Goal: Task Accomplishment & Management: Complete application form

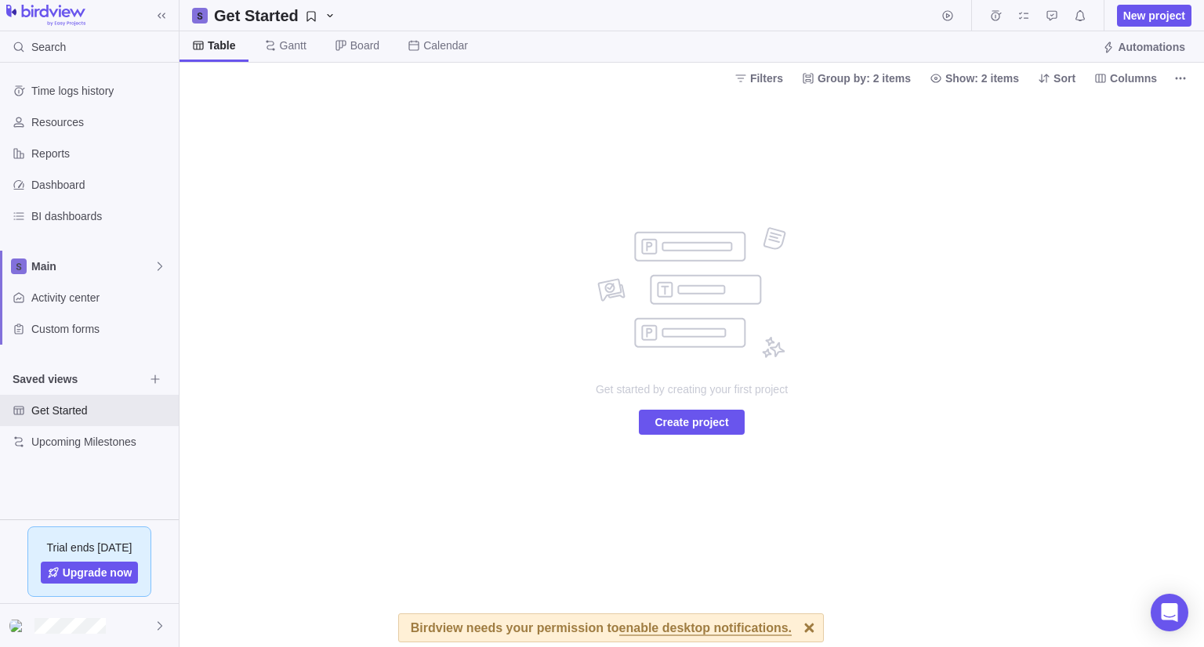
click at [429, 430] on div "Get started by creating your first project Create project" at bounding box center [691, 370] width 1024 height 554
click at [669, 421] on span "Create project" at bounding box center [691, 422] width 74 height 19
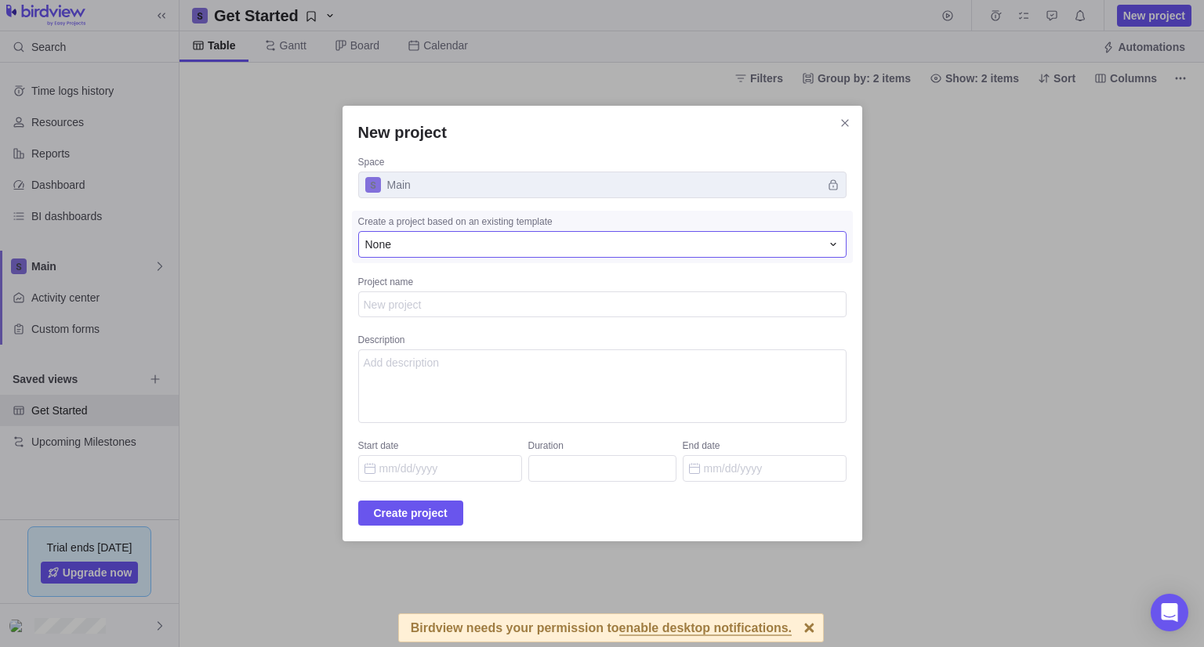
click at [446, 243] on div "None" at bounding box center [592, 245] width 455 height 16
click at [483, 248] on div "None" at bounding box center [592, 245] width 455 height 16
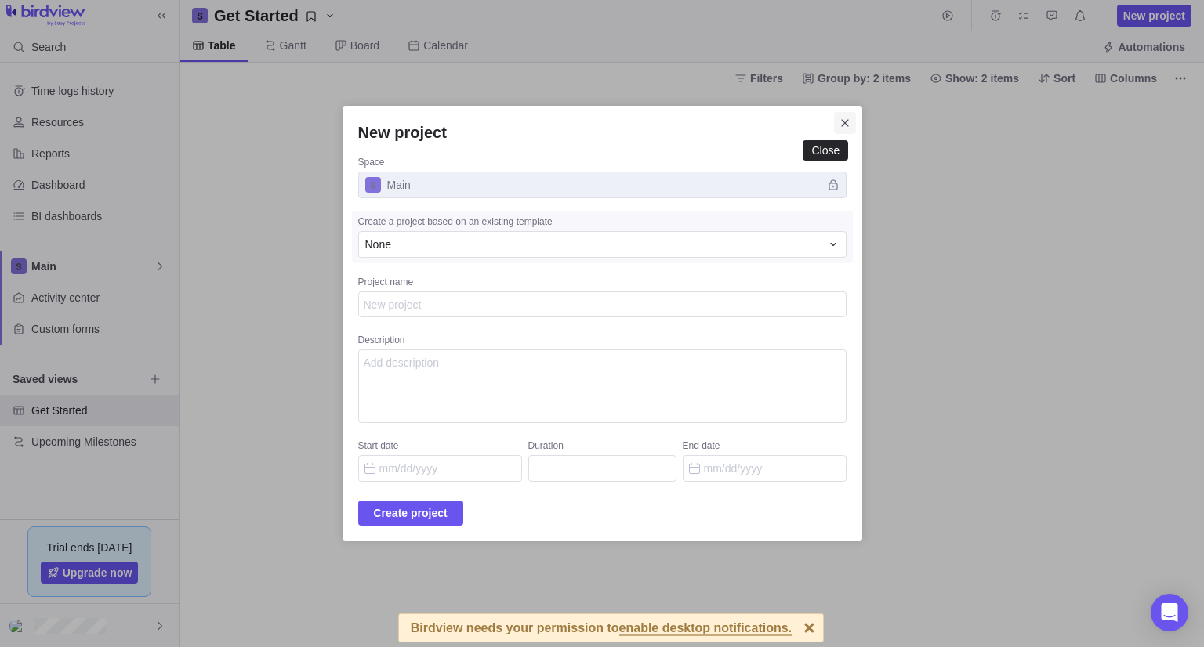
click at [834, 125] on span "Close" at bounding box center [845, 123] width 22 height 22
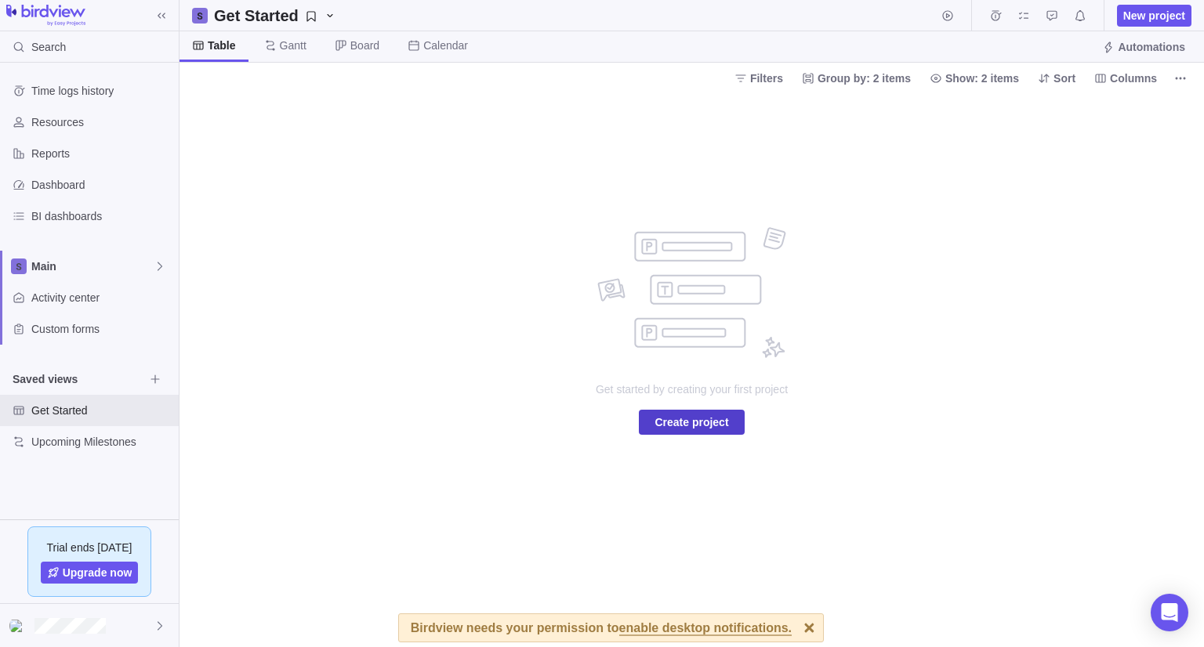
click at [717, 426] on span "Create project" at bounding box center [691, 422] width 74 height 19
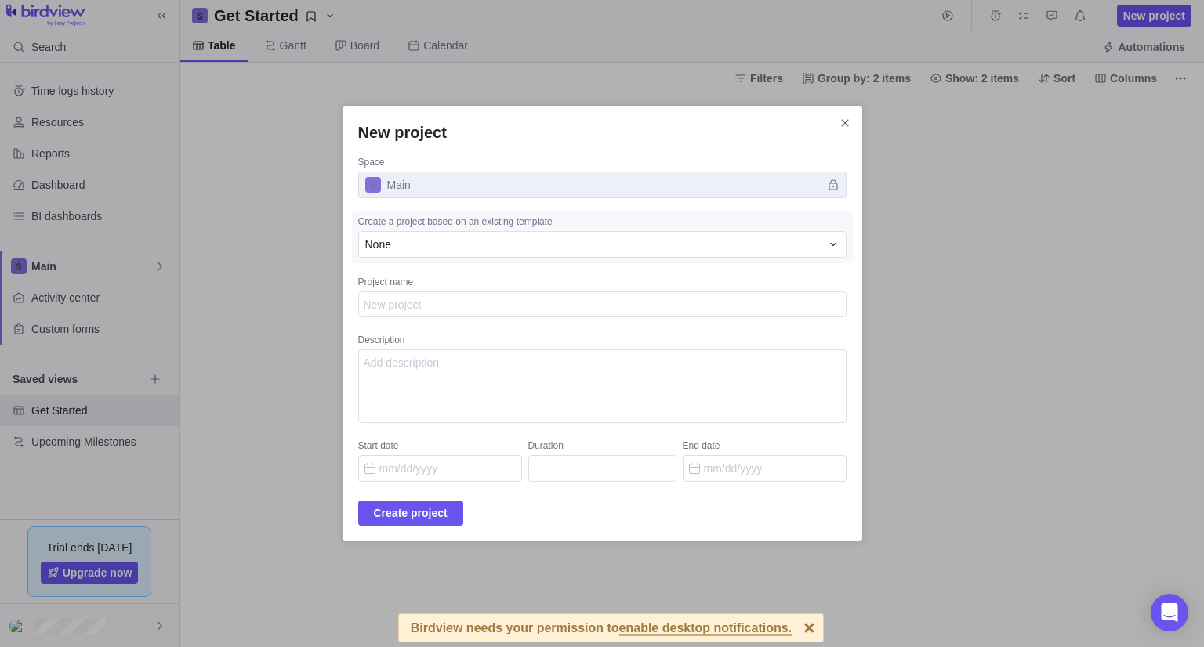
click at [477, 297] on textarea "Project name" at bounding box center [602, 305] width 488 height 27
type textarea "x"
type textarea "D"
type textarea "x"
type textarea "Da"
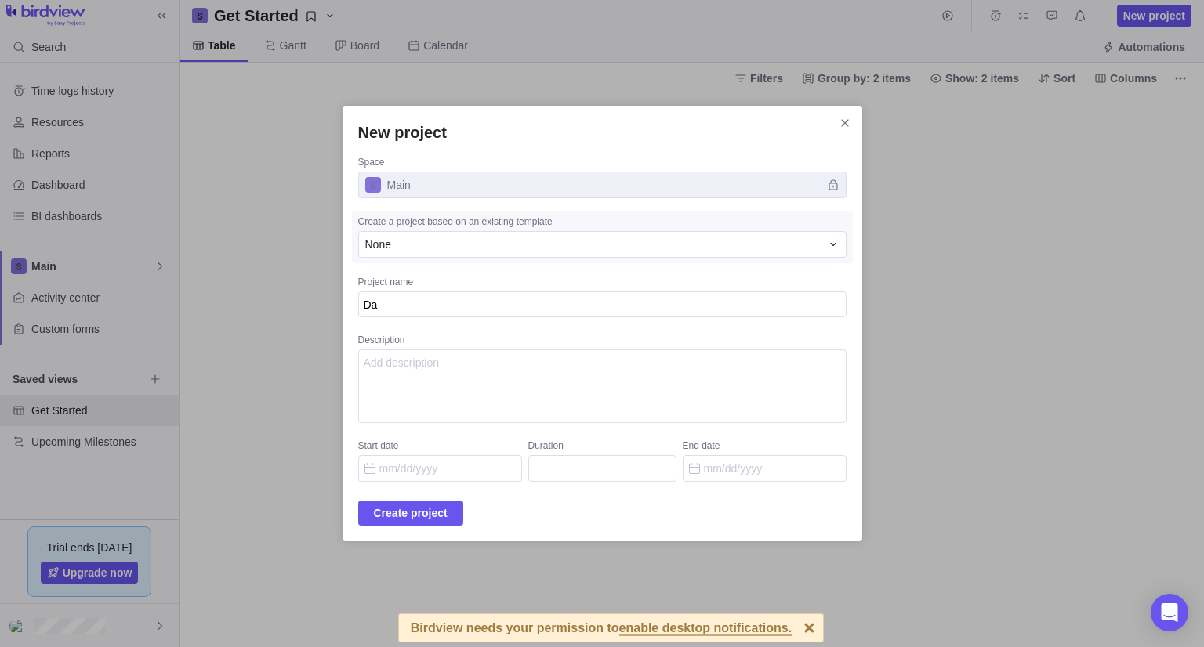
type textarea "x"
type textarea "Data"
type textarea "x"
type textarea "Data"
type textarea "x"
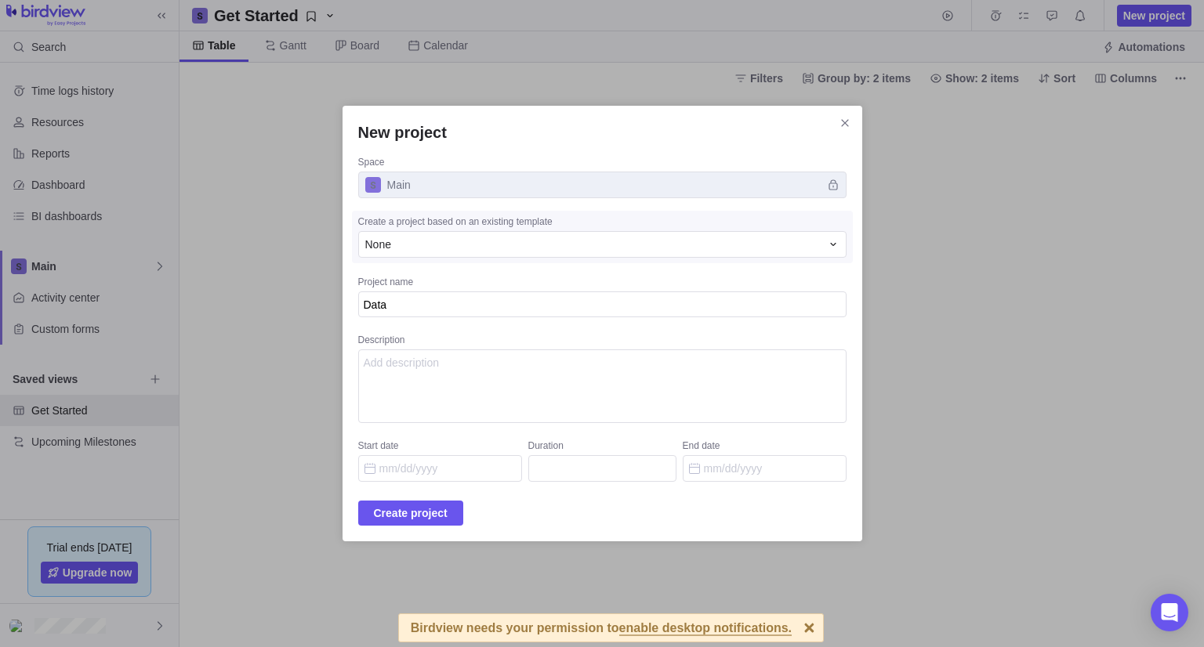
type textarea "Data e"
type textarea "x"
type textarea "Data en"
type textarea "x"
type textarea "Data ent"
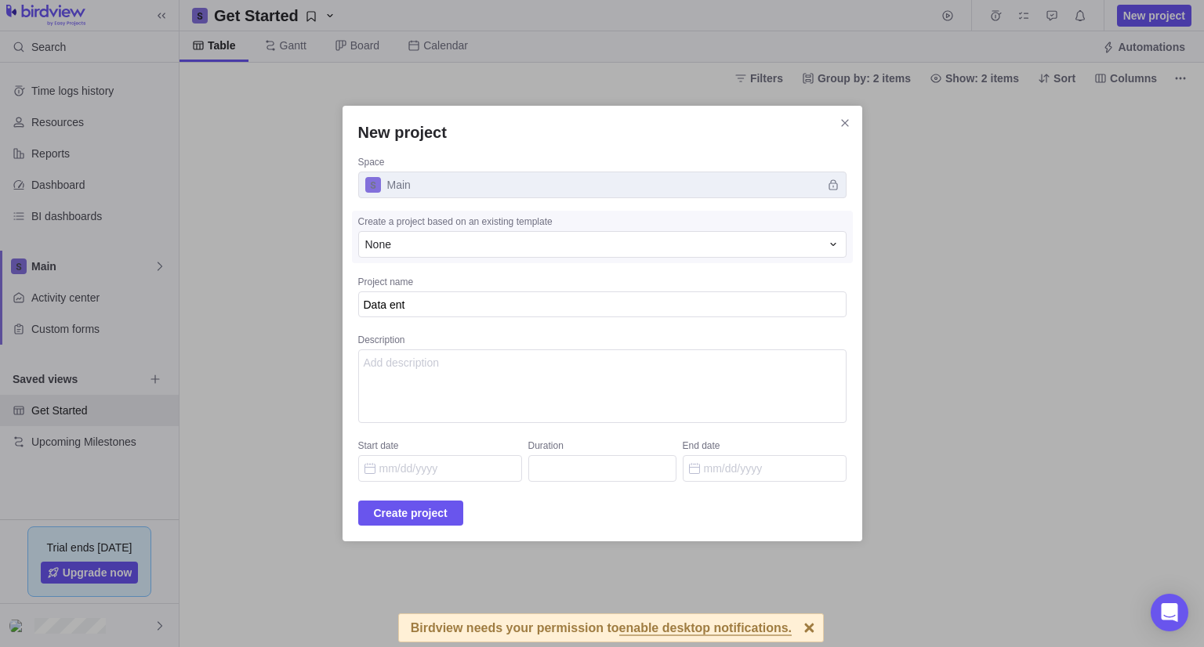
type textarea "x"
type textarea "Data entr"
type textarea "x"
type textarea "Data entry"
type textarea "x"
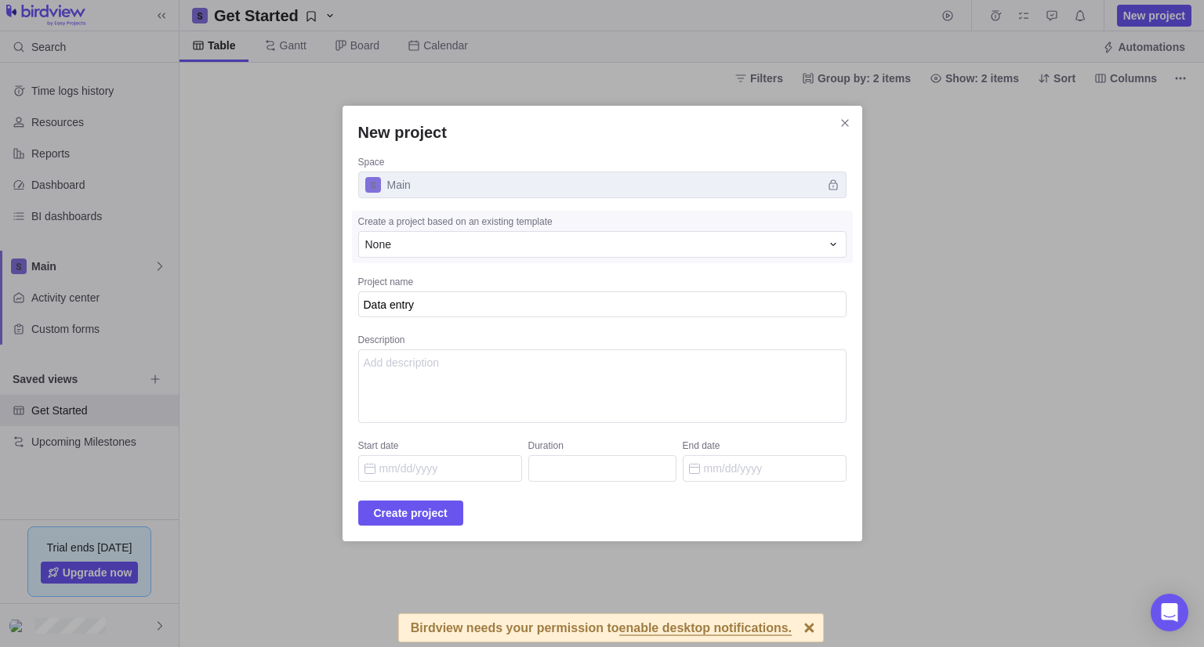
type textarea "Data entry"
type textarea "x"
type textarea "Data entry p"
type textarea "x"
type textarea "Data entry pr"
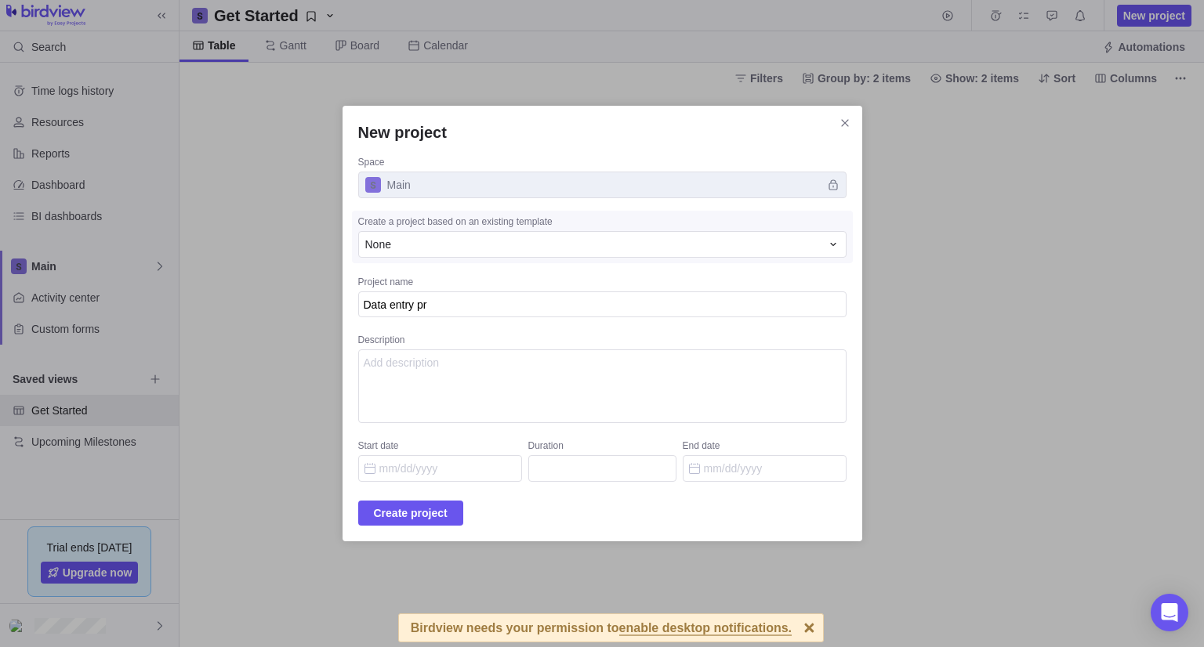
type textarea "x"
type textarea "Data entry pro"
type textarea "x"
type textarea "Data entry proj"
type textarea "x"
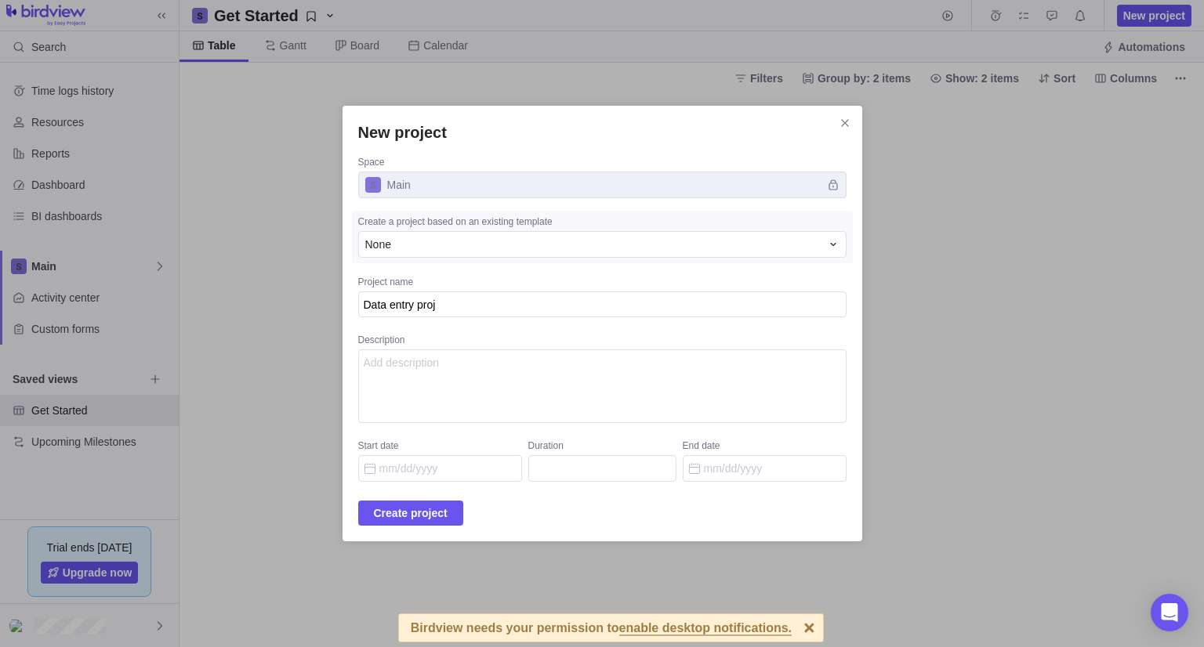
type textarea "Data entry proje"
type textarea "x"
type textarea "Data entry projec"
type textarea "x"
type textarea "Data entry project"
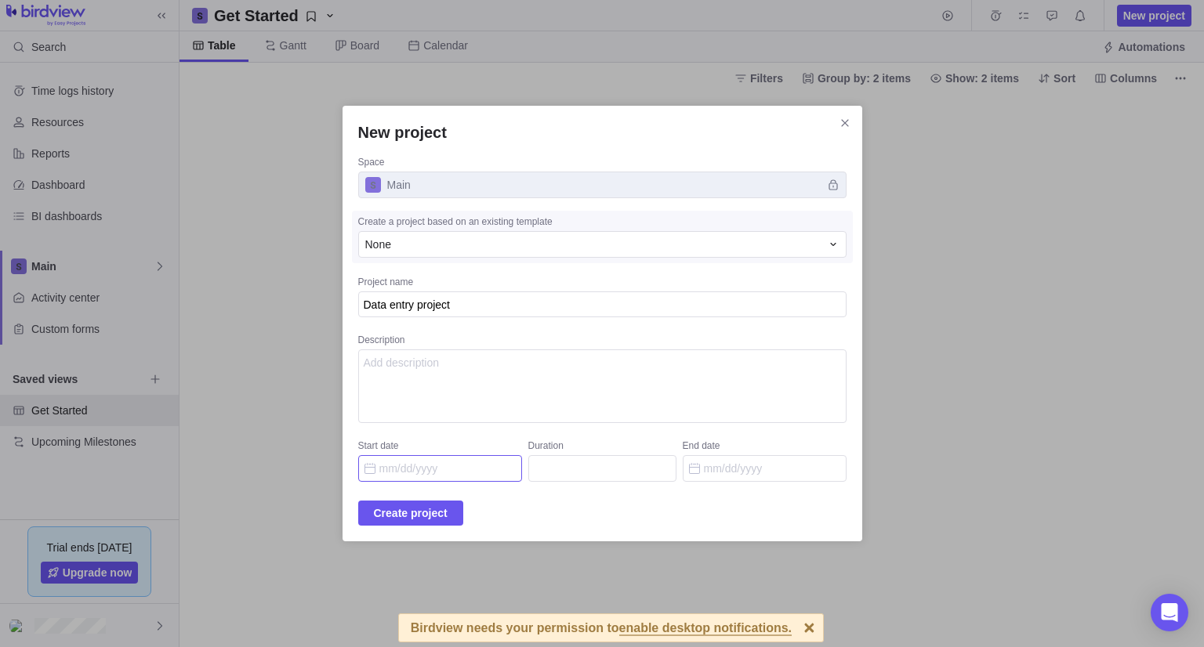
type textarea "x"
click at [435, 469] on input "Start date" at bounding box center [440, 468] width 164 height 27
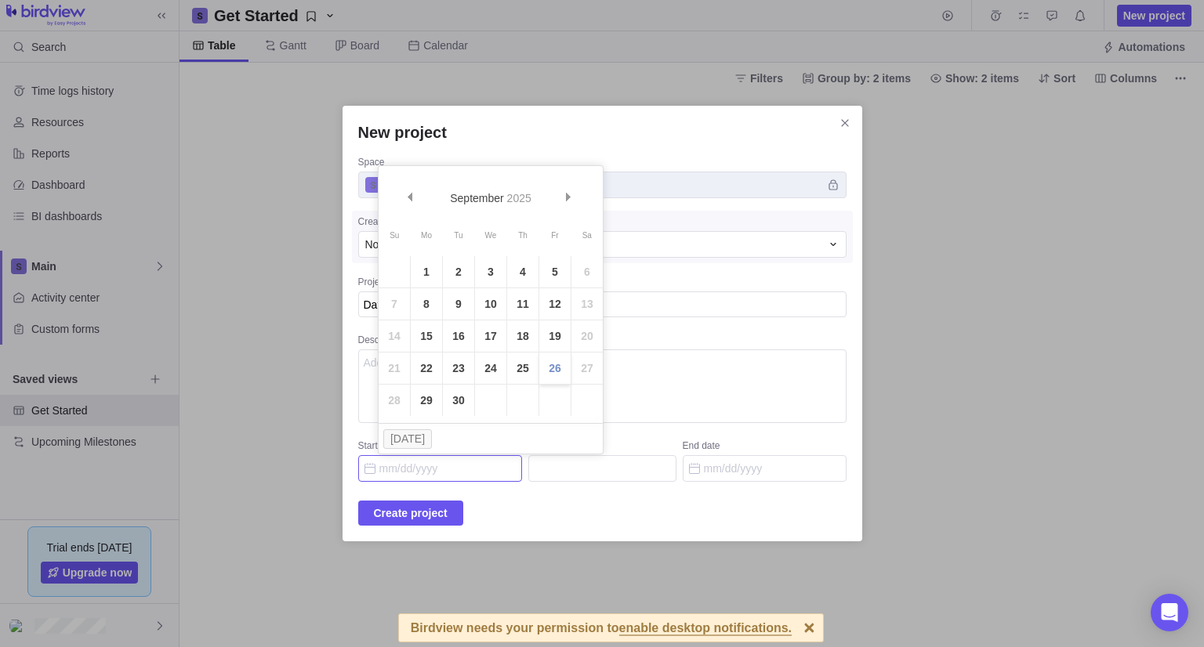
click at [552, 368] on link "26" at bounding box center [554, 368] width 31 height 31
type input "[DATE]"
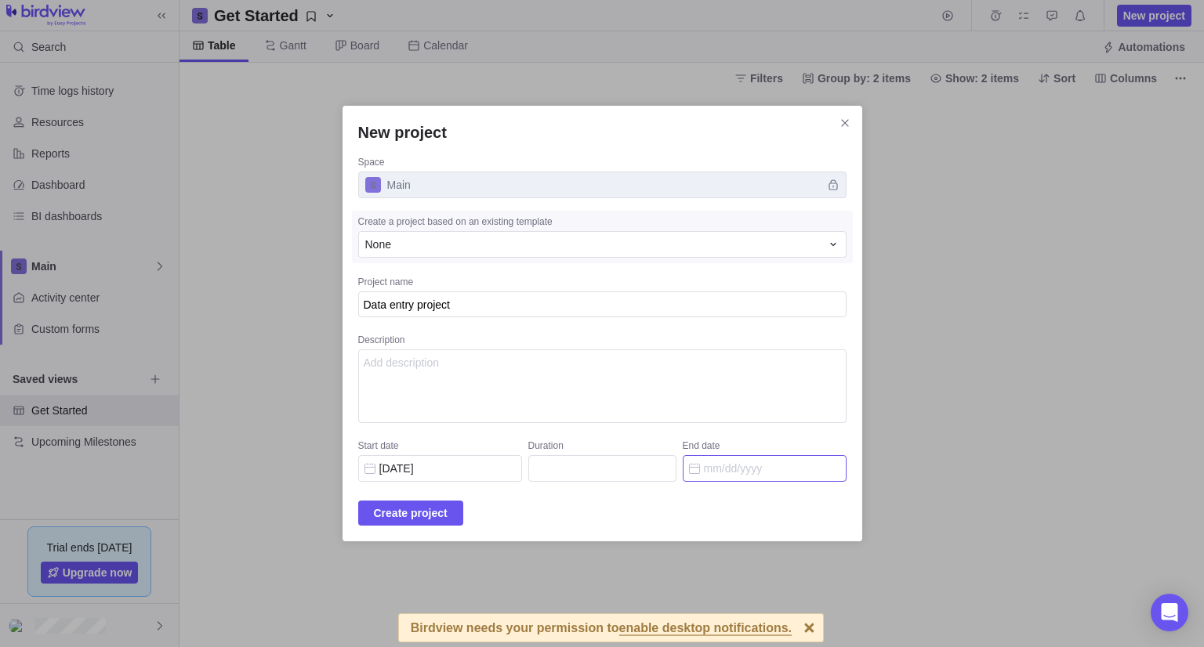
click at [721, 469] on input "End date" at bounding box center [765, 468] width 164 height 27
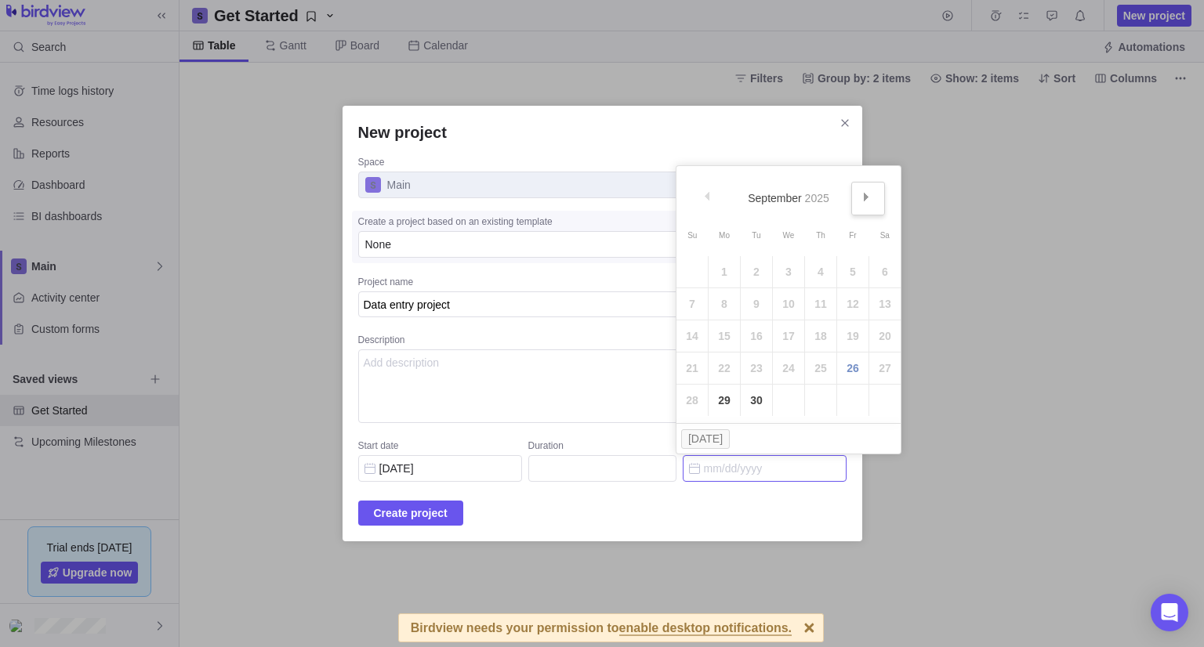
click at [864, 205] on link "Next" at bounding box center [868, 199] width 34 height 34
click at [844, 409] on link "31" at bounding box center [852, 400] width 31 height 31
type input "26"
type input "[DATE]"
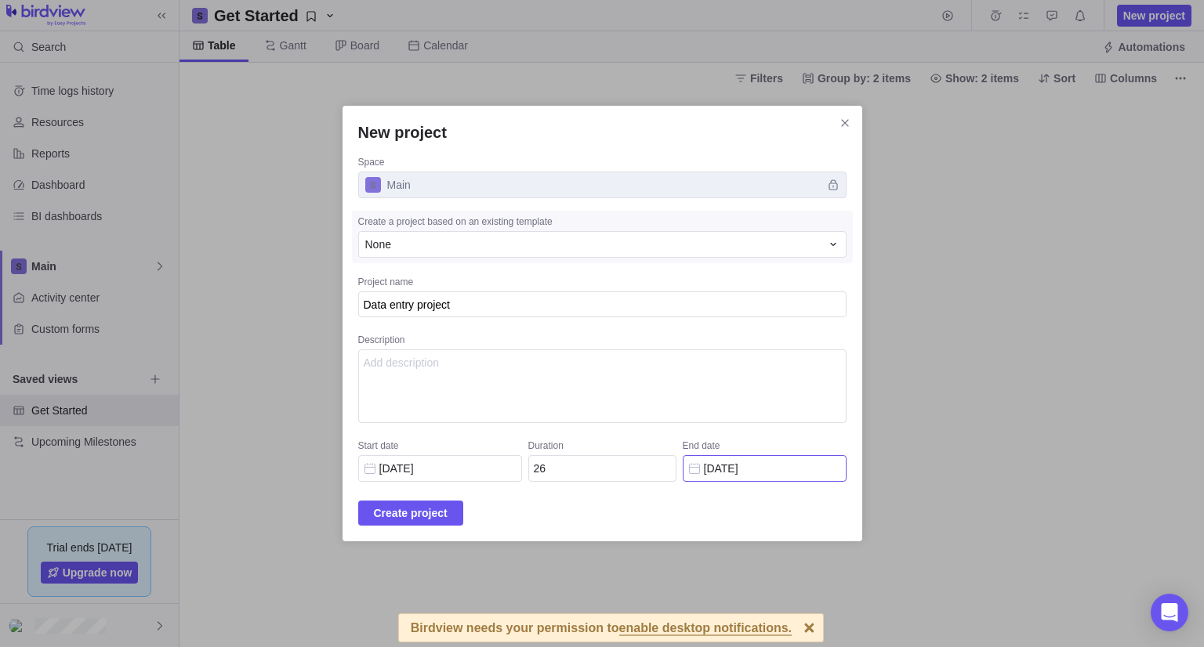
click at [706, 465] on input "[DATE]" at bounding box center [765, 468] width 164 height 27
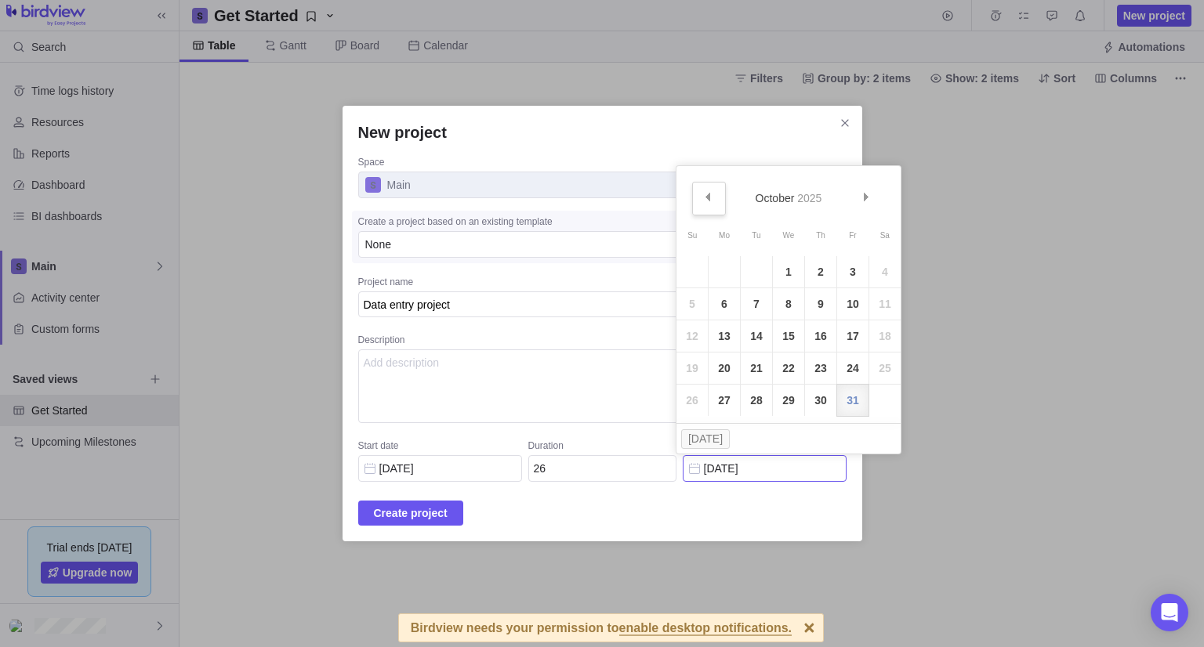
click at [712, 196] on link "Prev" at bounding box center [709, 199] width 34 height 34
click at [856, 368] on link "26" at bounding box center [852, 368] width 31 height 31
type input "1"
type input "[DATE]"
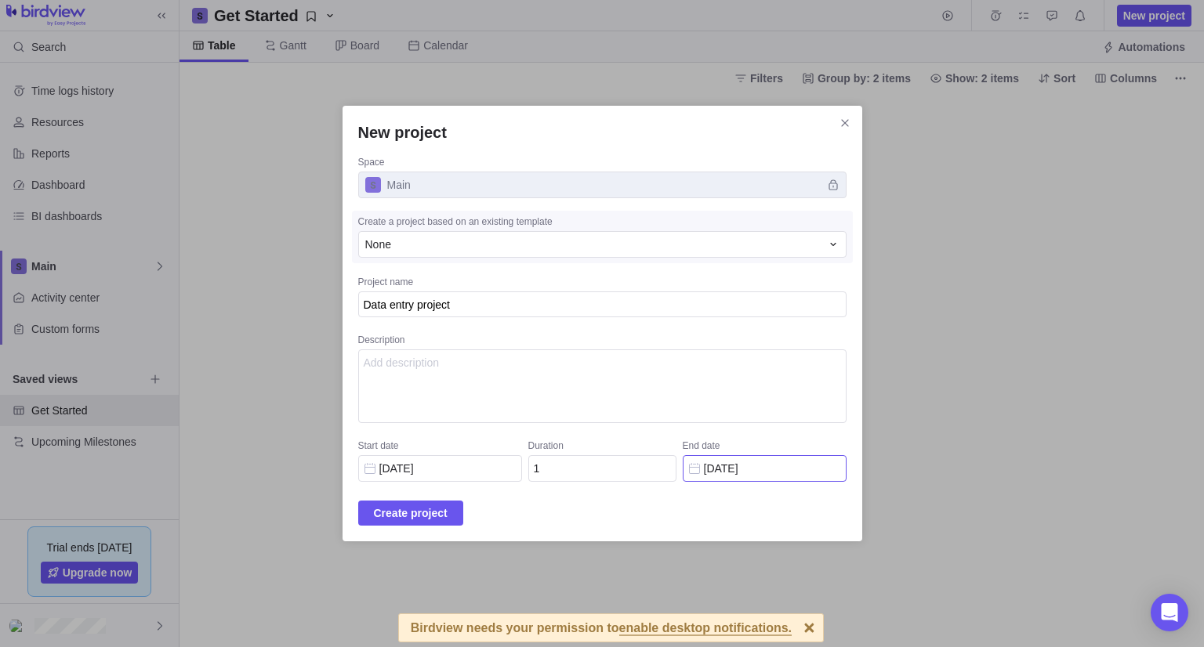
click at [730, 471] on input "[DATE]" at bounding box center [765, 468] width 164 height 27
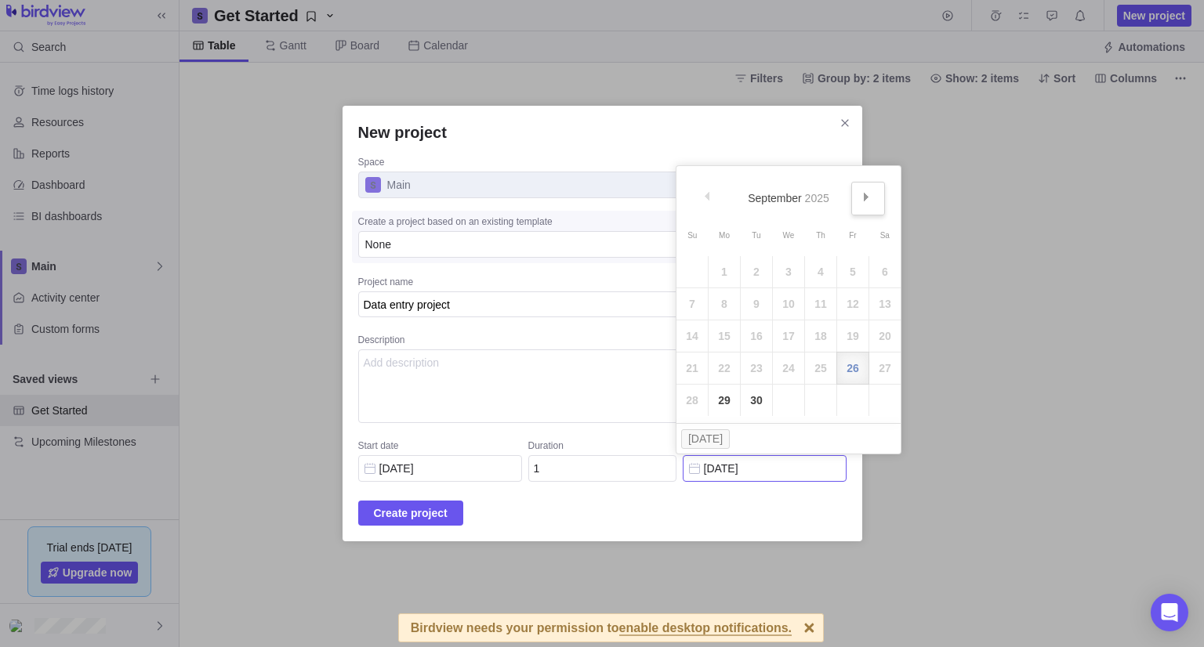
click at [865, 207] on link "Next" at bounding box center [868, 199] width 34 height 34
click at [847, 271] on link "3" at bounding box center [852, 271] width 31 height 31
type input "6"
type input "[DATE]"
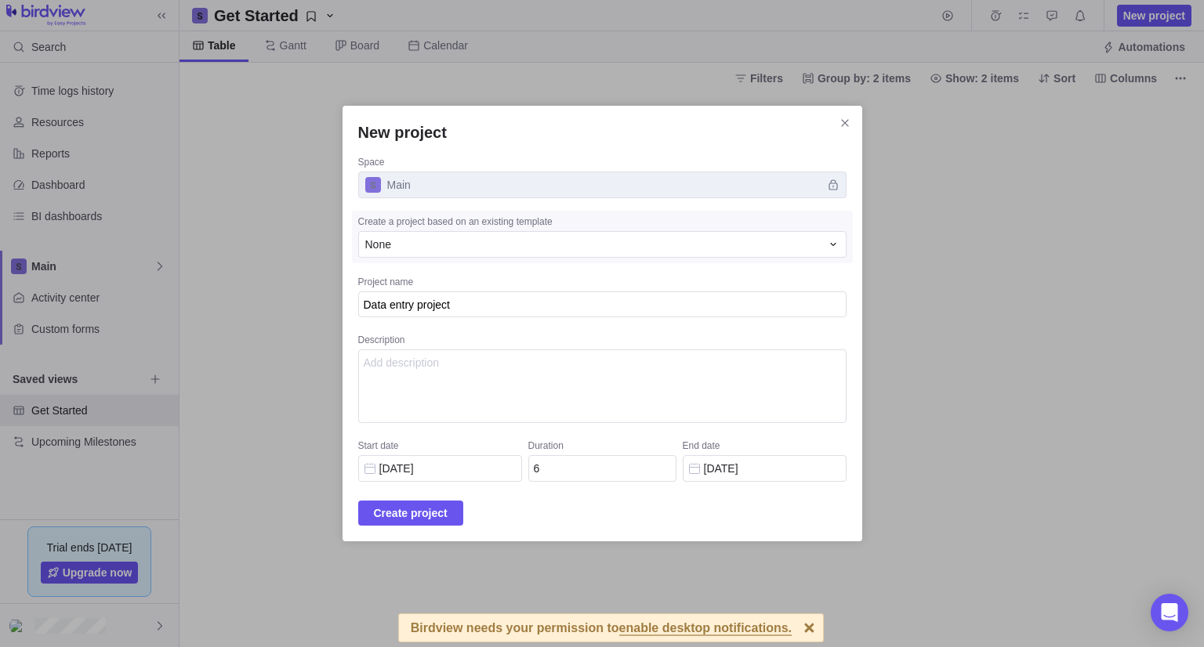
drag, startPoint x: 407, startPoint y: 516, endPoint x: 413, endPoint y: 568, distance: 52.0
click at [408, 515] on span "Create project" at bounding box center [411, 513] width 74 height 19
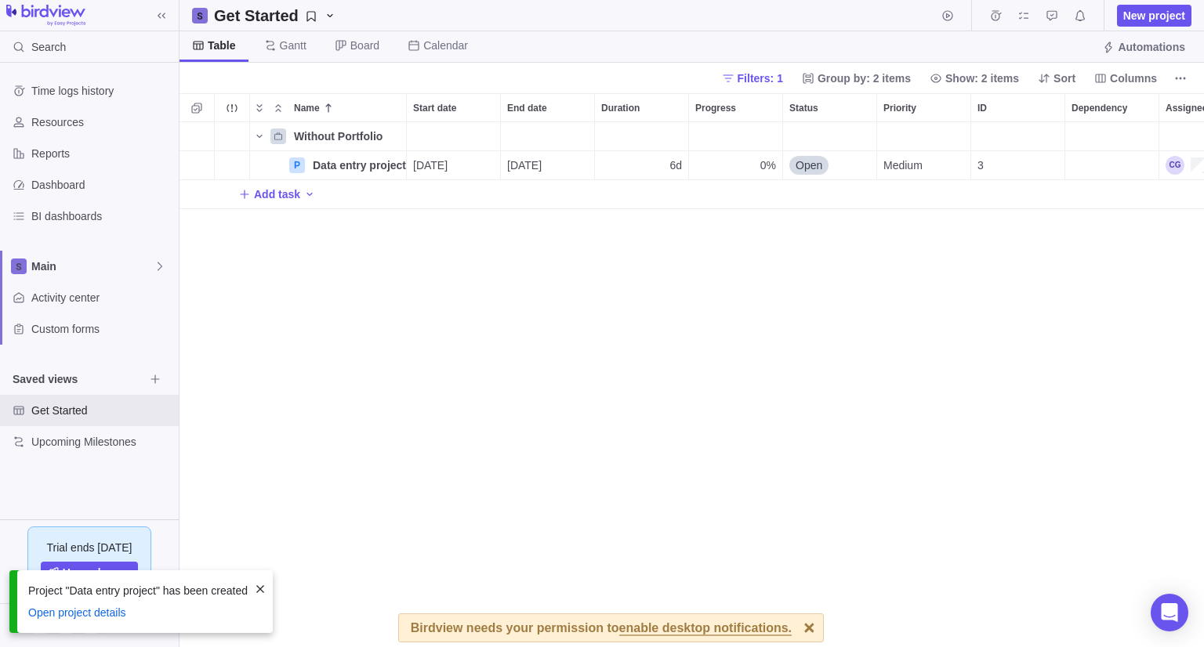
scroll to position [512, 1012]
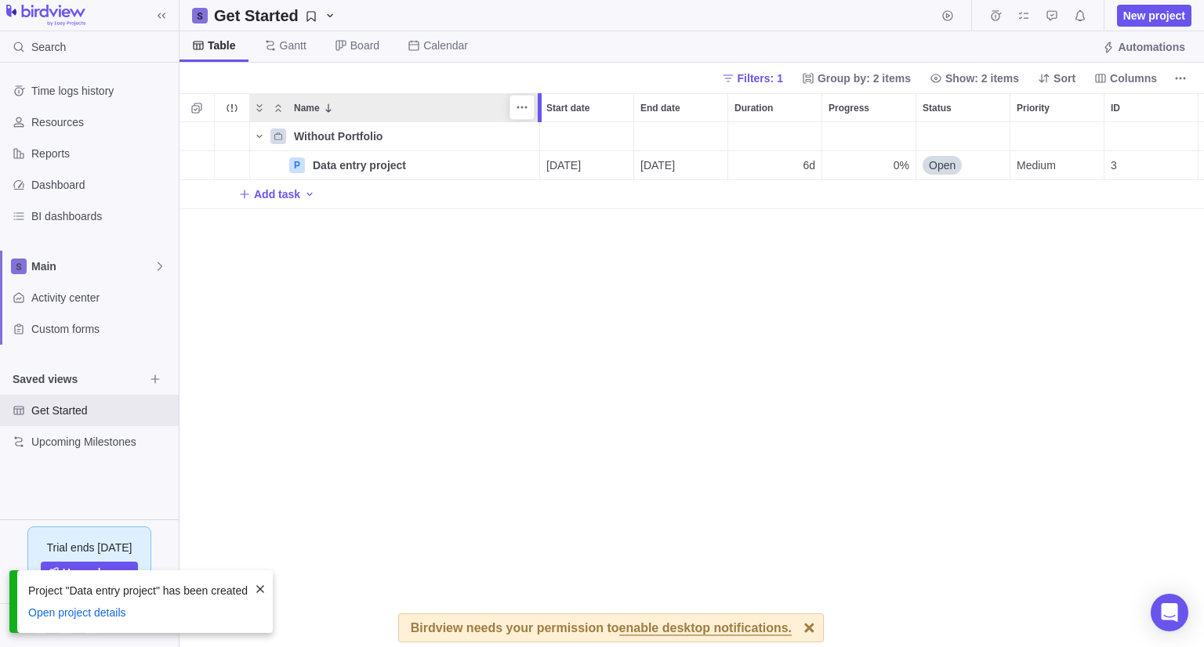
drag, startPoint x: 403, startPoint y: 109, endPoint x: 534, endPoint y: 107, distance: 130.9
click at [534, 107] on div "Name Start date End date Duration Progress Status Priority ID Dependency Assign…" at bounding box center [691, 370] width 1024 height 554
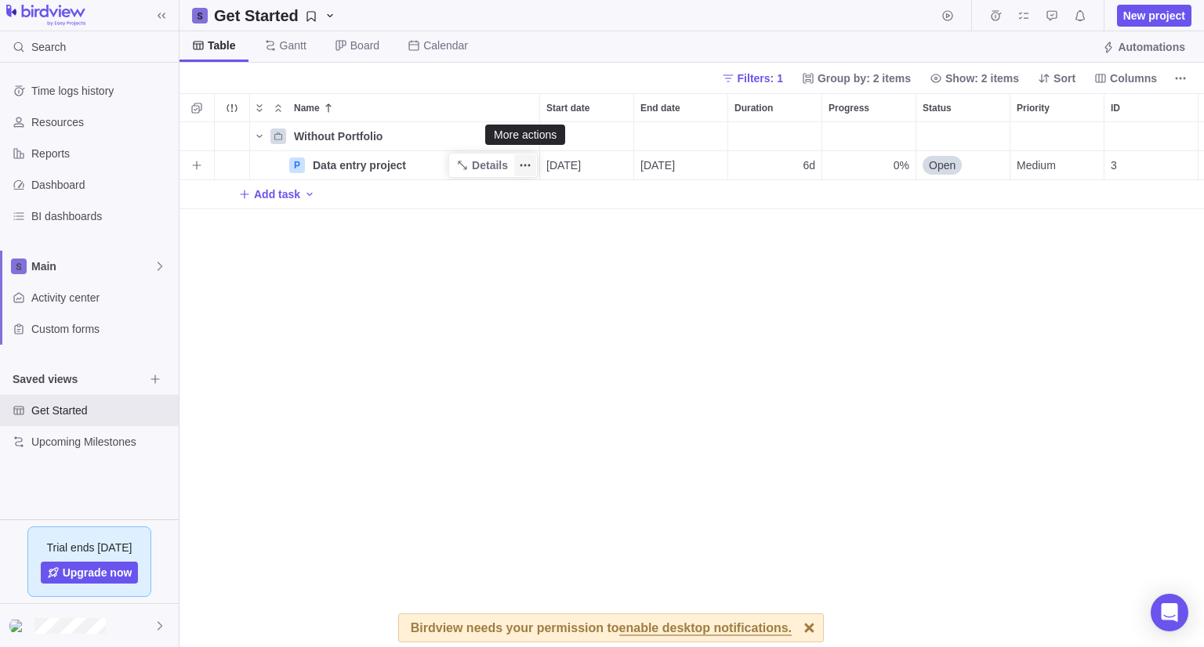
click at [523, 167] on icon "More actions" at bounding box center [525, 165] width 13 height 13
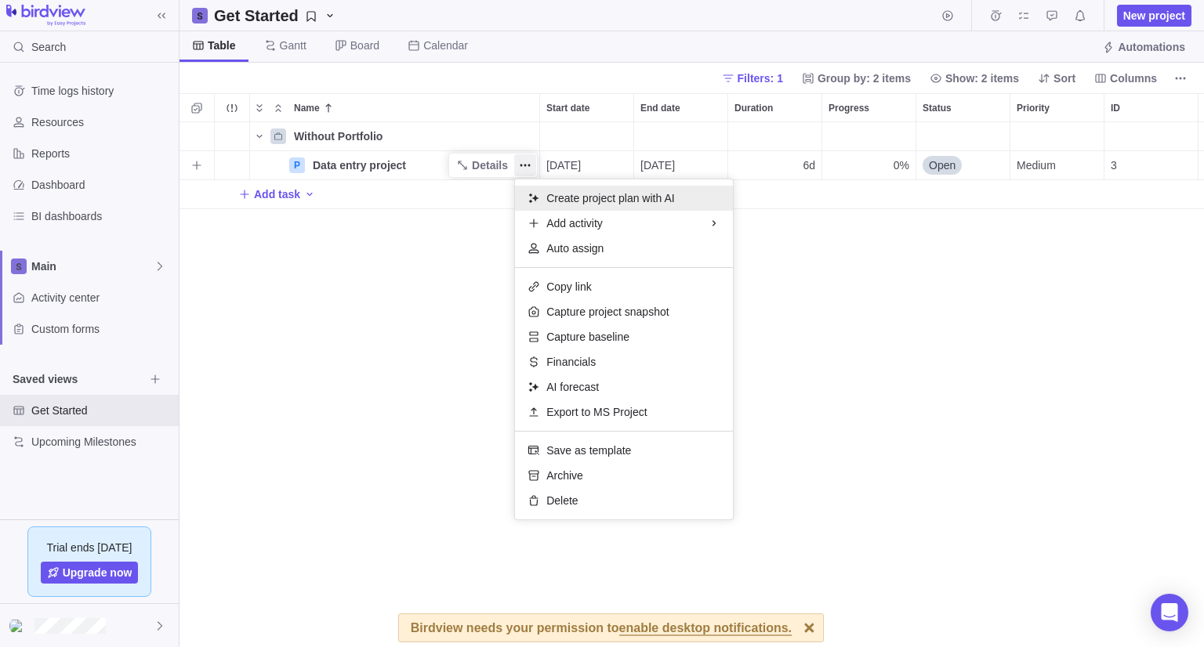
click at [611, 204] on span "Create project plan with AI" at bounding box center [610, 198] width 128 height 16
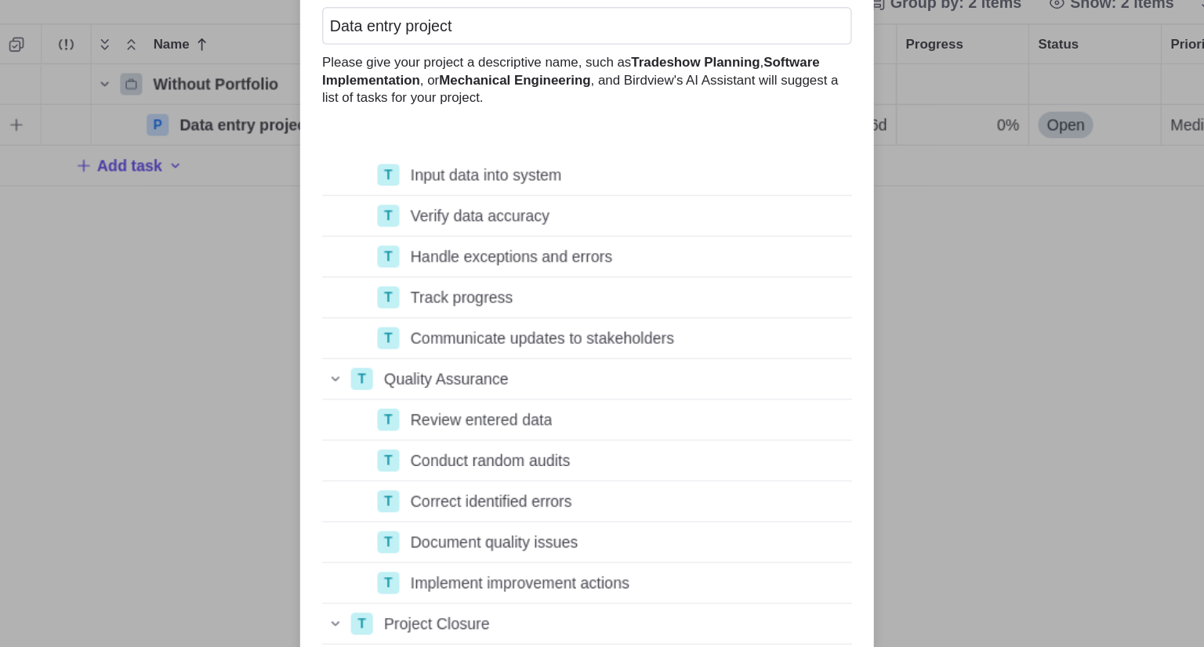
scroll to position [473, 0]
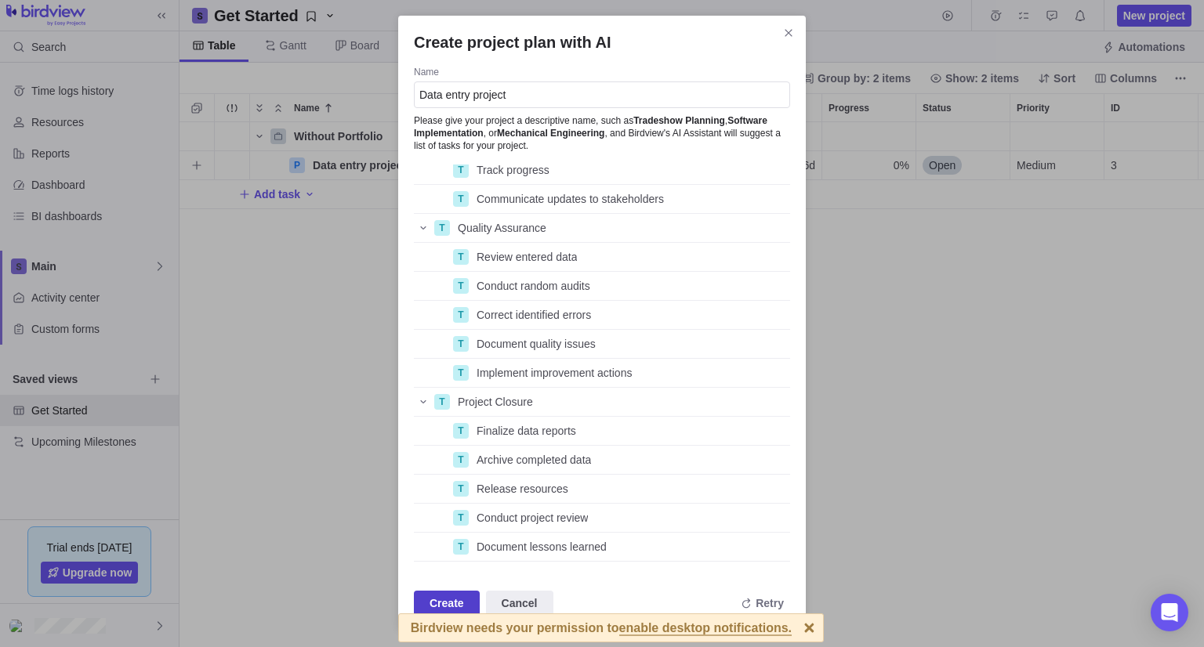
click at [461, 591] on span "Create" at bounding box center [447, 603] width 66 height 25
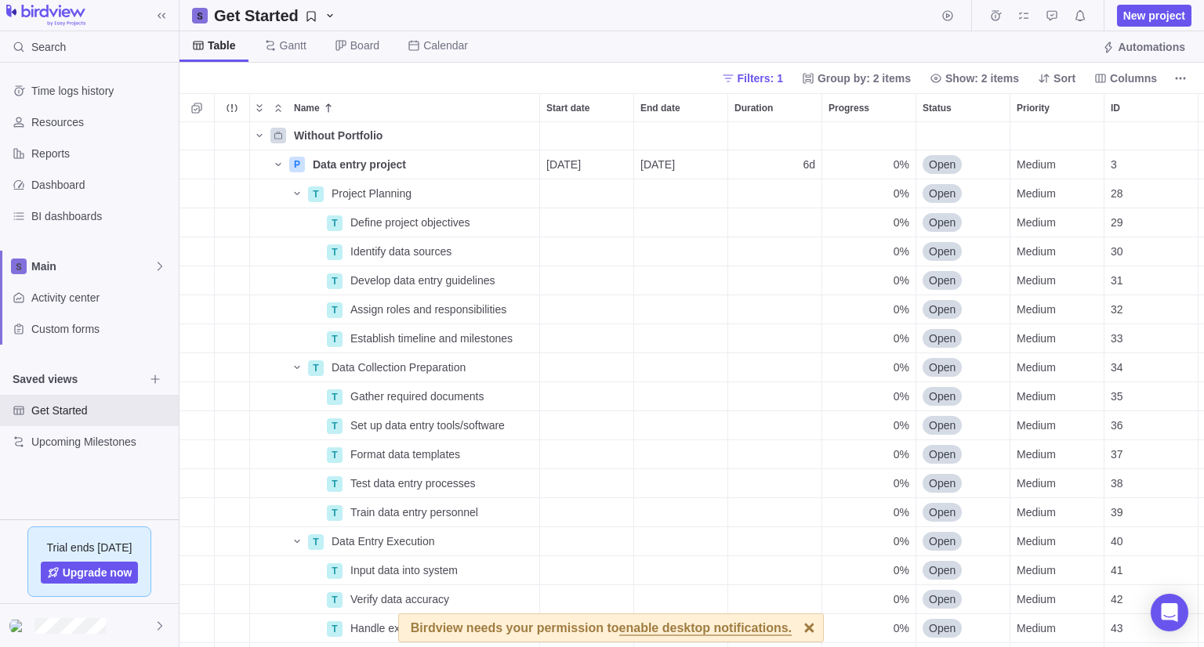
scroll to position [0, 0]
click at [139, 624] on div at bounding box center [89, 625] width 179 height 43
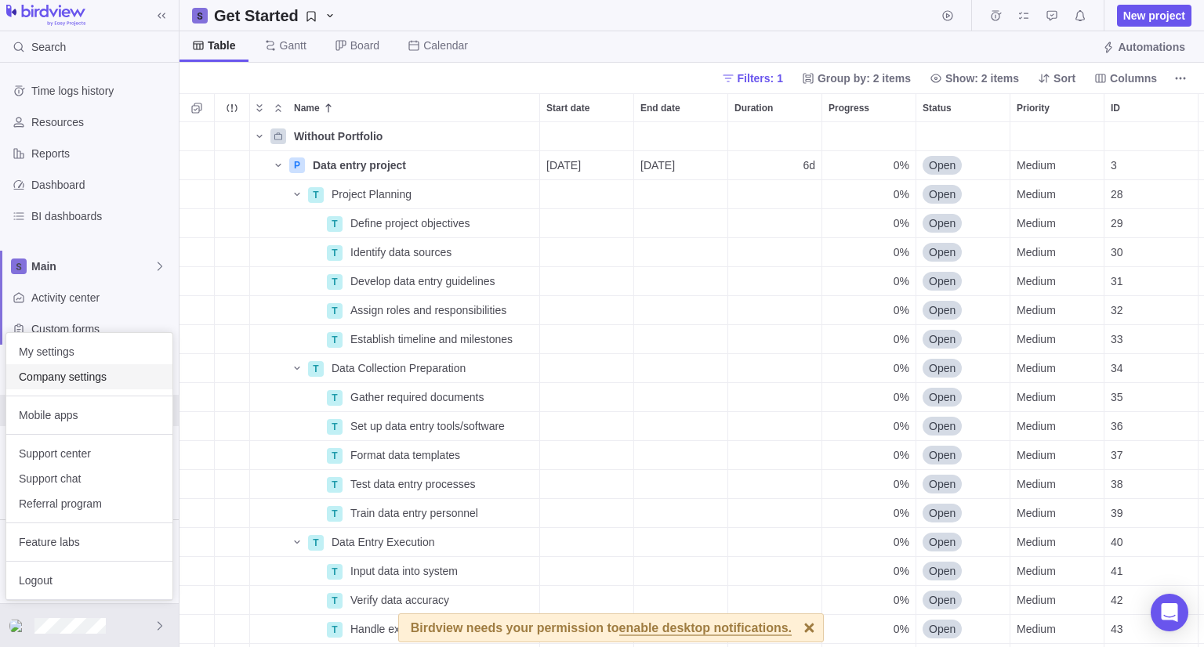
click at [104, 380] on span "Company settings" at bounding box center [89, 377] width 141 height 16
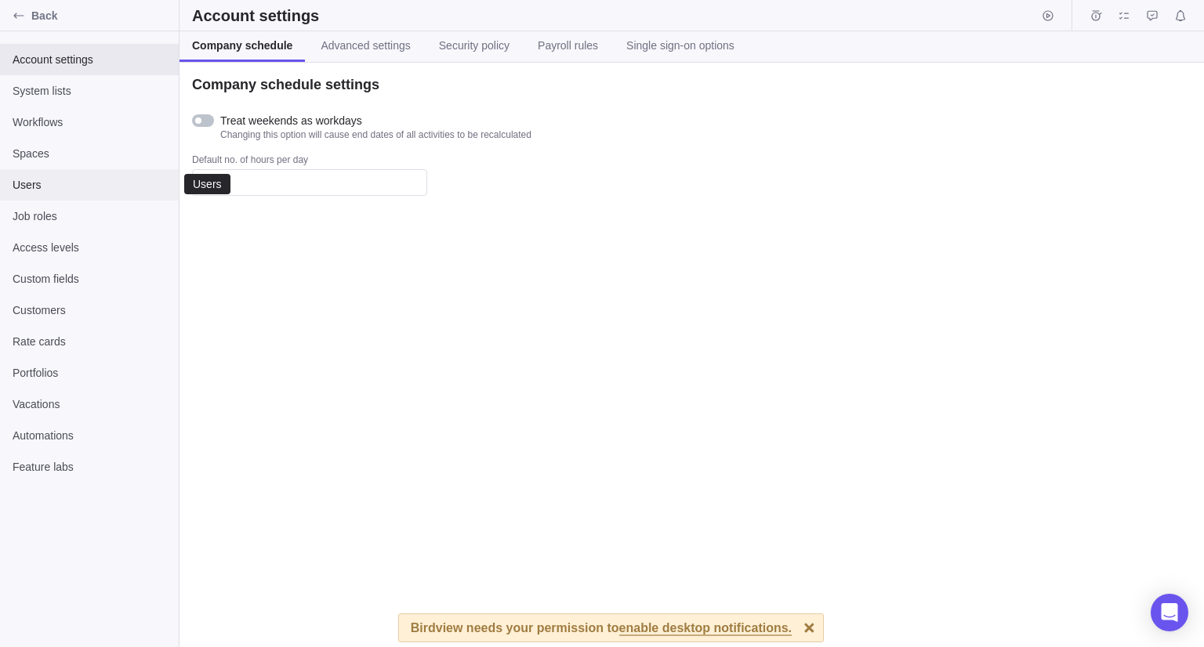
click at [63, 187] on span "Users" at bounding box center [90, 185] width 154 height 16
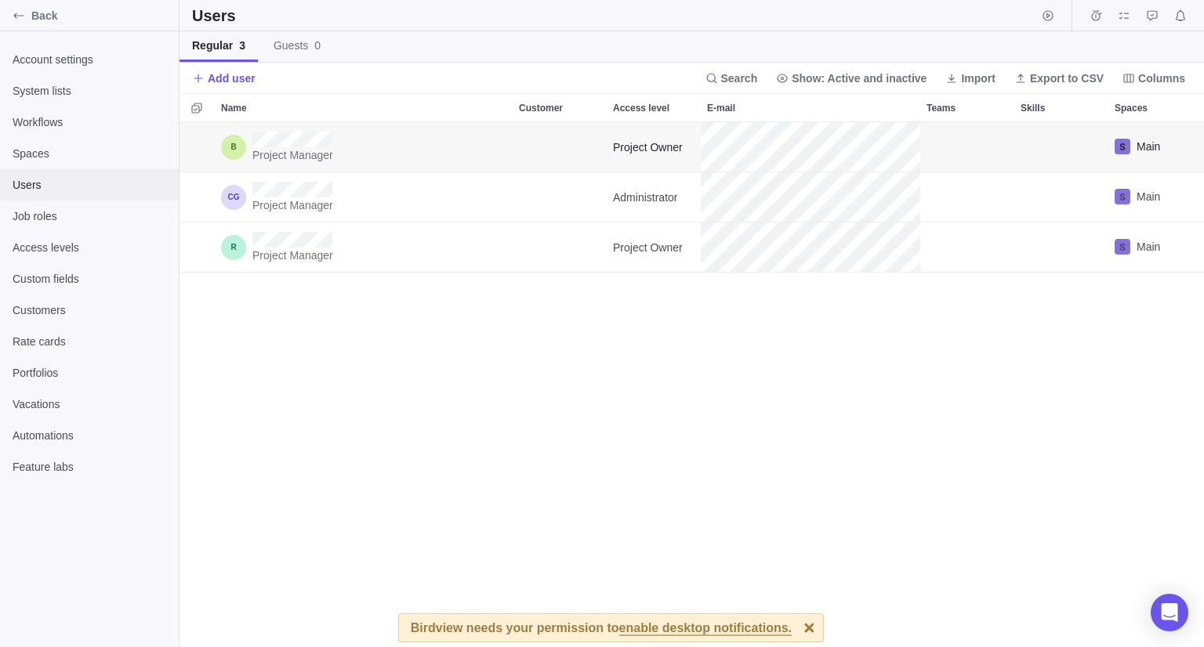
scroll to position [512, 1012]
click at [294, 50] on span "Guests 0" at bounding box center [296, 46] width 47 height 16
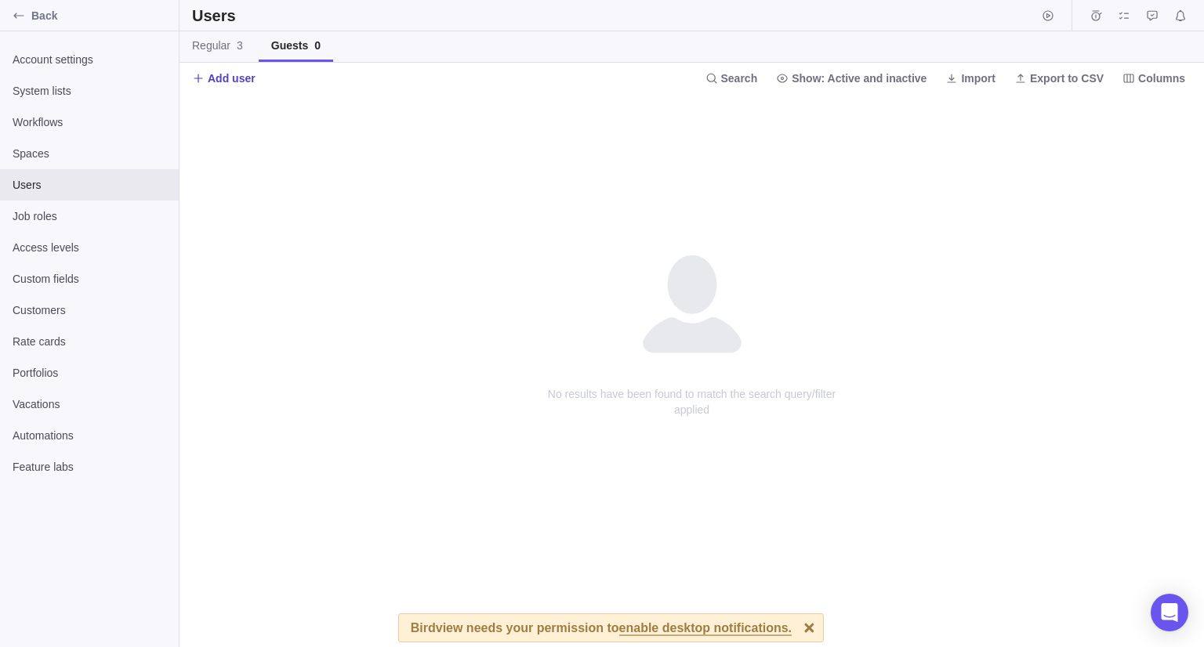
click at [229, 82] on span "Add user" at bounding box center [232, 79] width 48 height 16
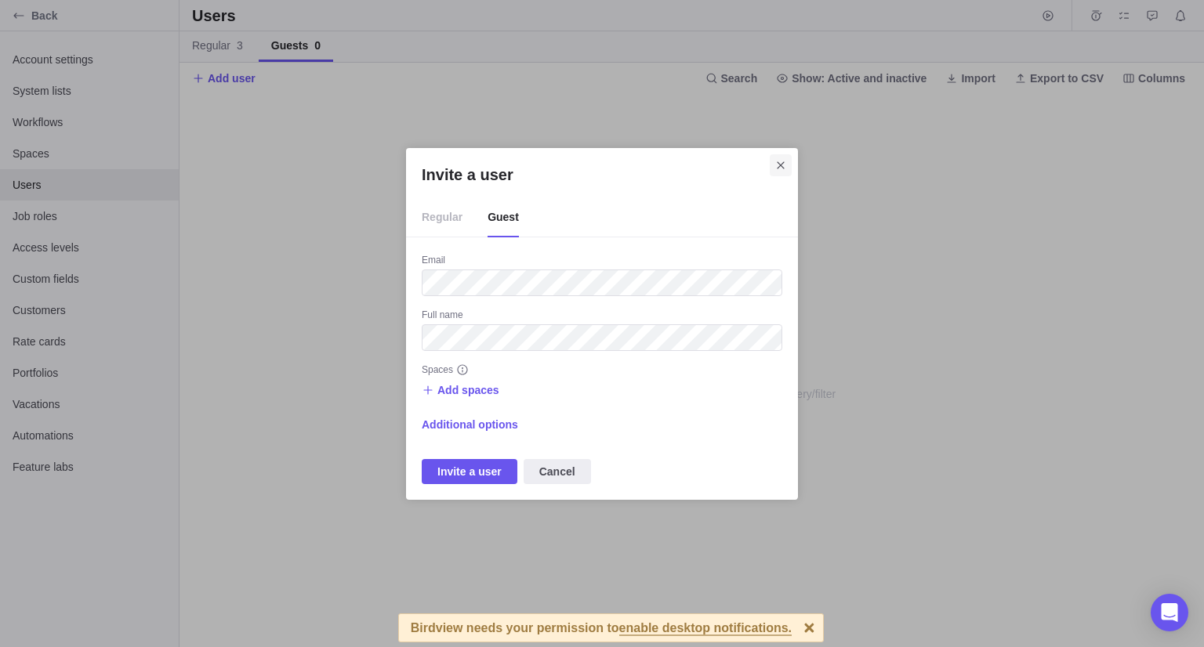
click at [786, 165] on icon "Close" at bounding box center [780, 165] width 13 height 13
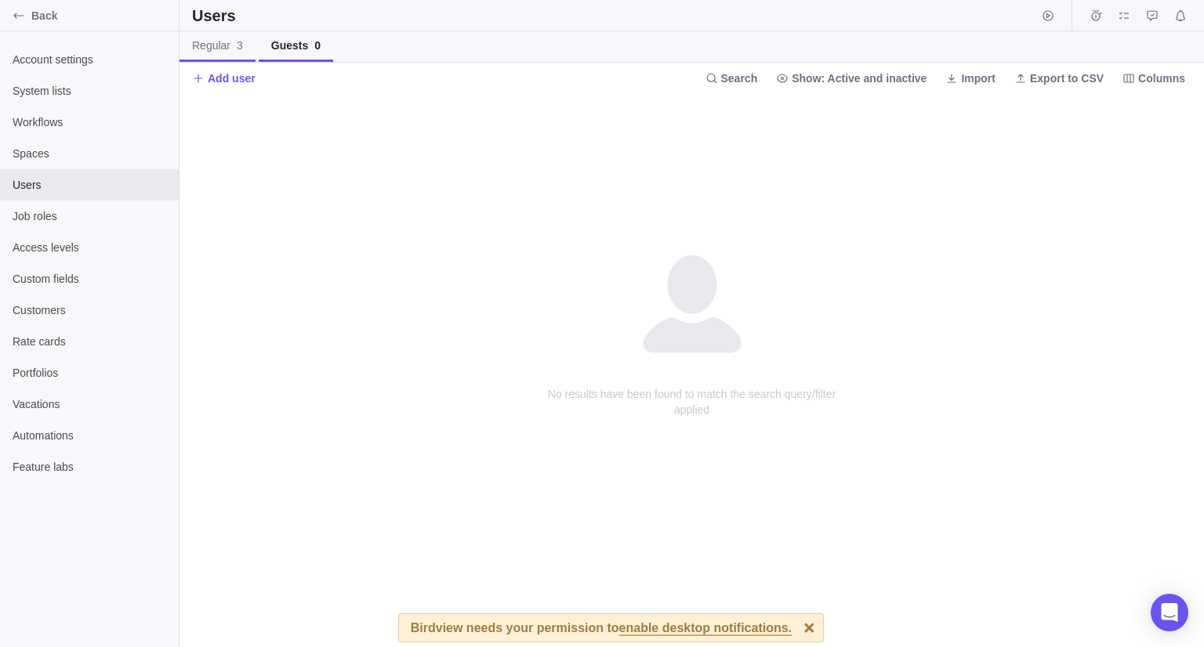
drag, startPoint x: 217, startPoint y: 39, endPoint x: 226, endPoint y: 49, distance: 13.3
click at [217, 40] on span "Regular 3" at bounding box center [217, 46] width 51 height 16
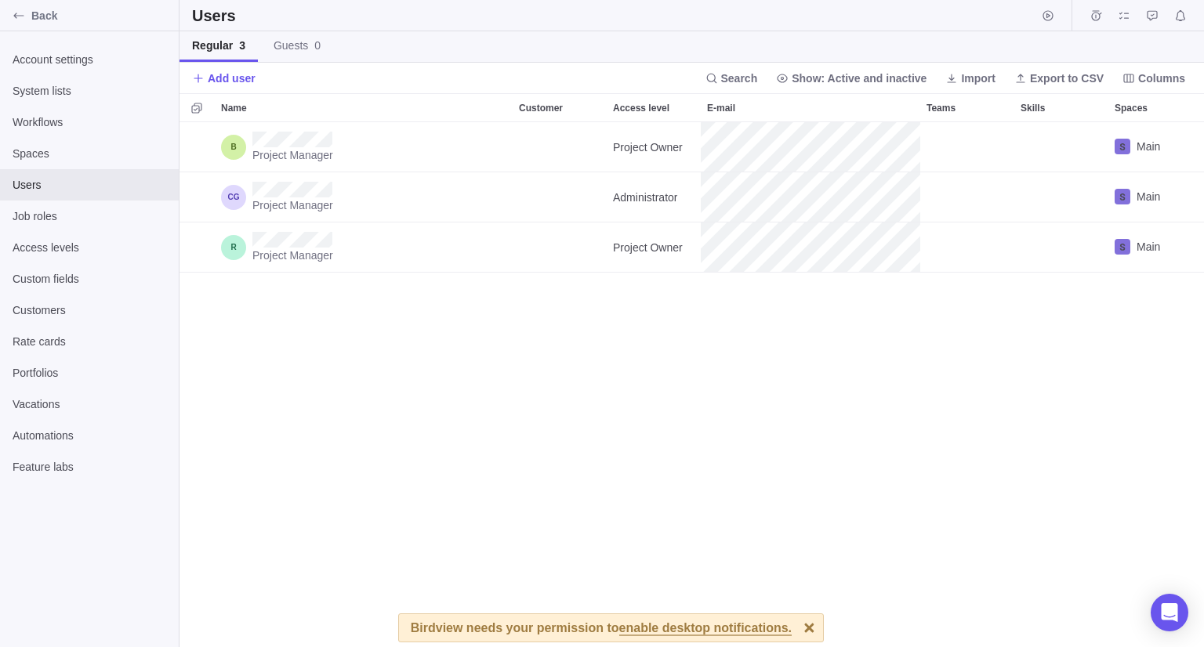
scroll to position [512, 1012]
